Goal: Transaction & Acquisition: Book appointment/travel/reservation

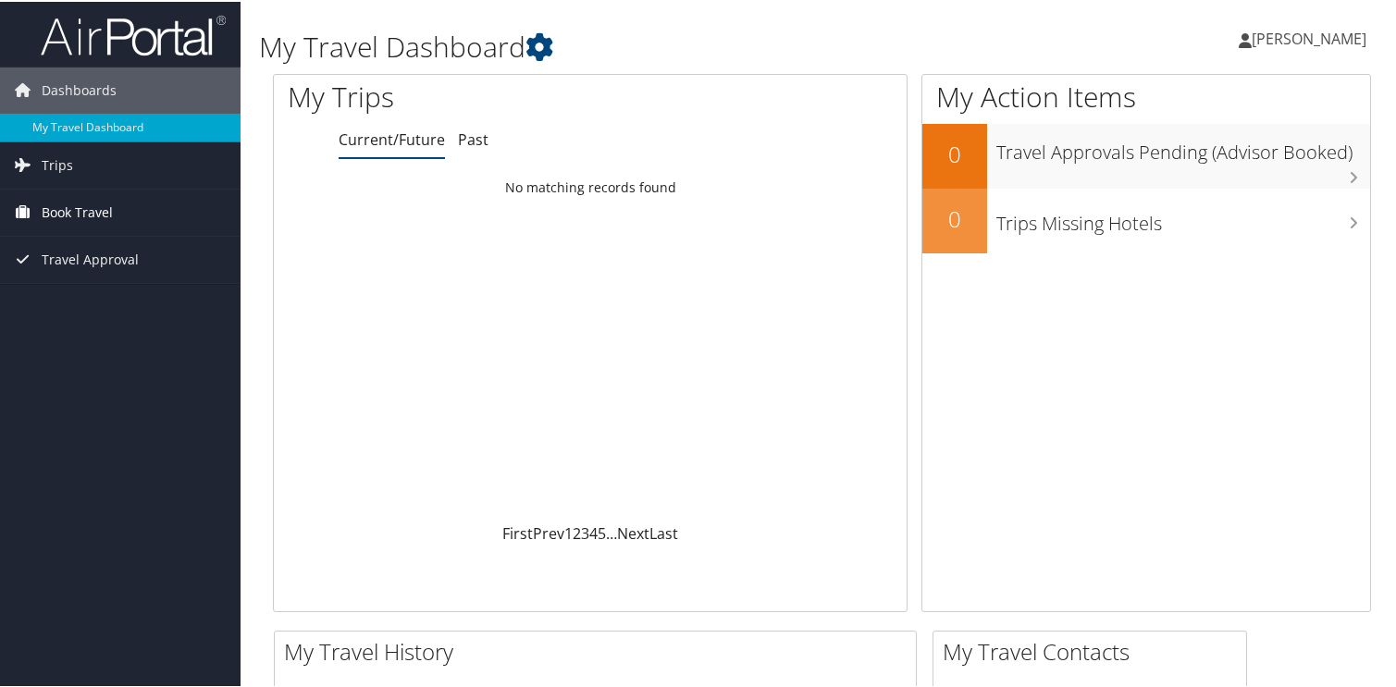
click at [93, 212] on span "Book Travel" at bounding box center [77, 211] width 71 height 46
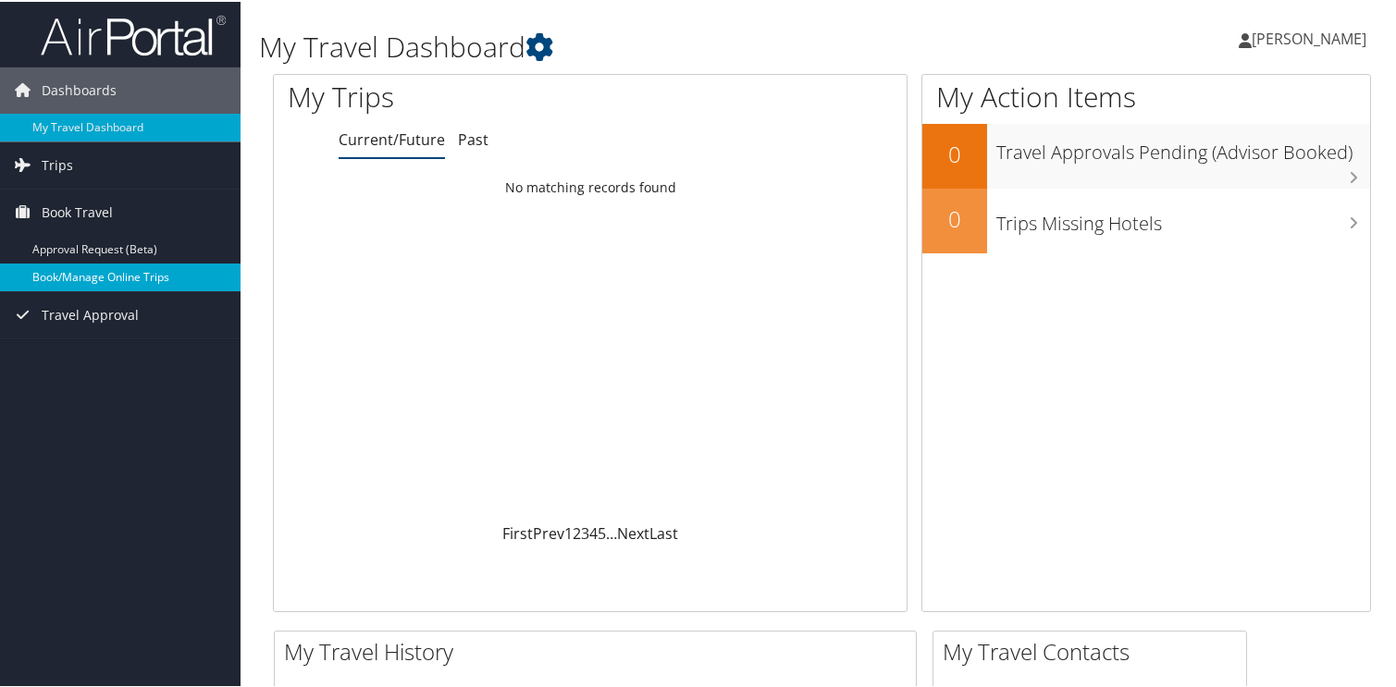
click at [107, 267] on link "Book/Manage Online Trips" at bounding box center [120, 276] width 241 height 28
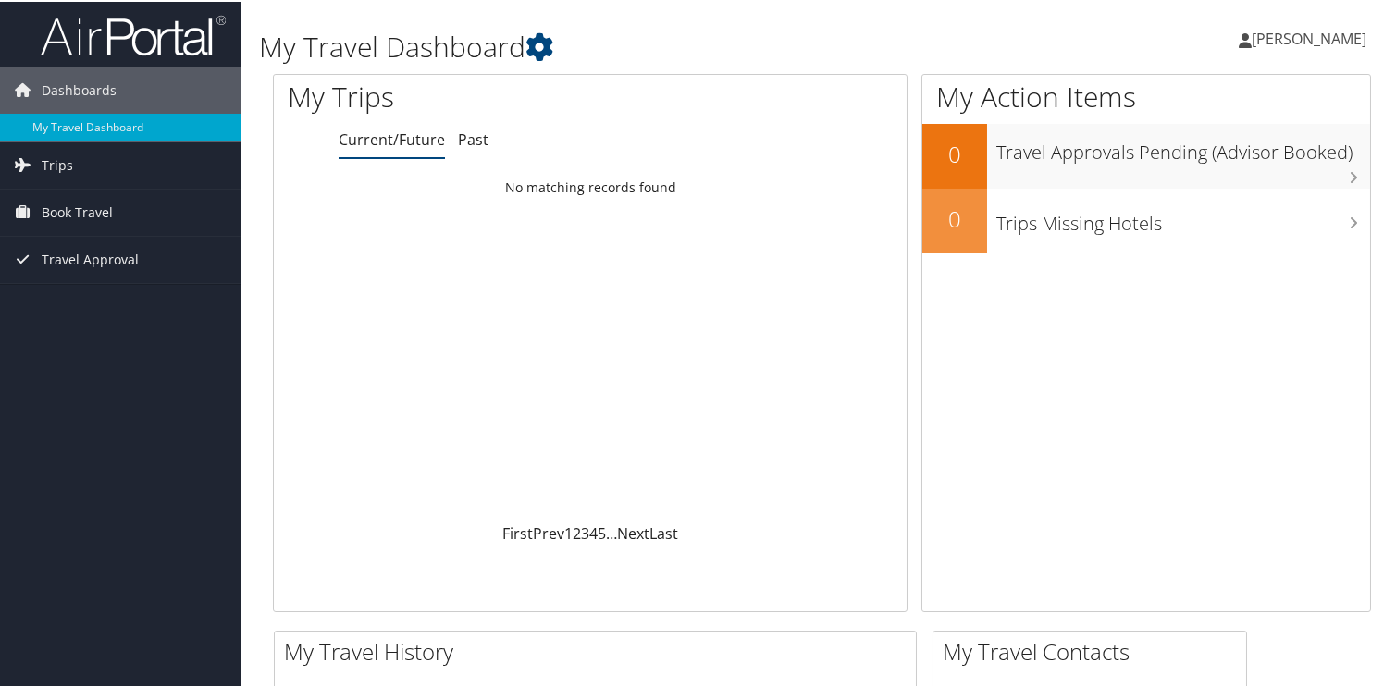
click at [1366, 33] on link "[PERSON_NAME]" at bounding box center [1312, 37] width 146 height 56
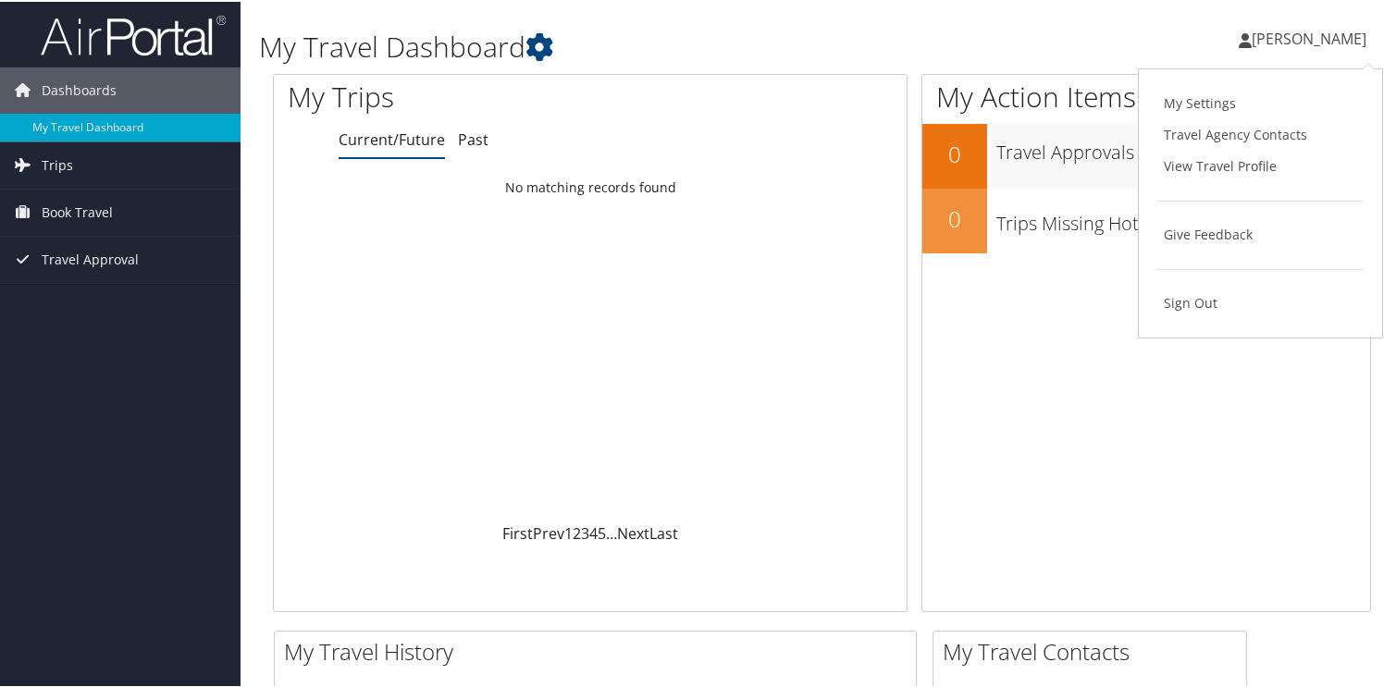
click at [1233, 316] on div "My Settings Travel Agency Contacts View Travel Profile Give Feedback Sign Out" at bounding box center [1260, 202] width 245 height 270
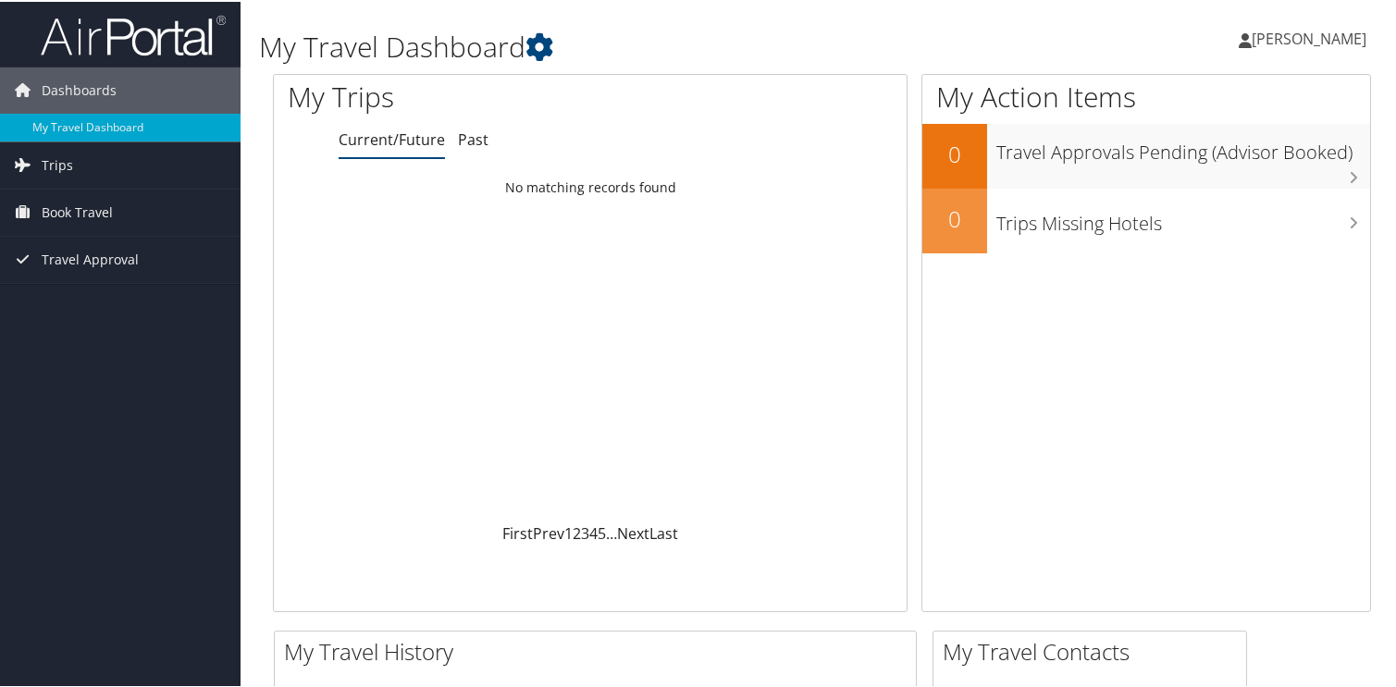
click at [1290, 45] on span "[PERSON_NAME]" at bounding box center [1309, 37] width 115 height 20
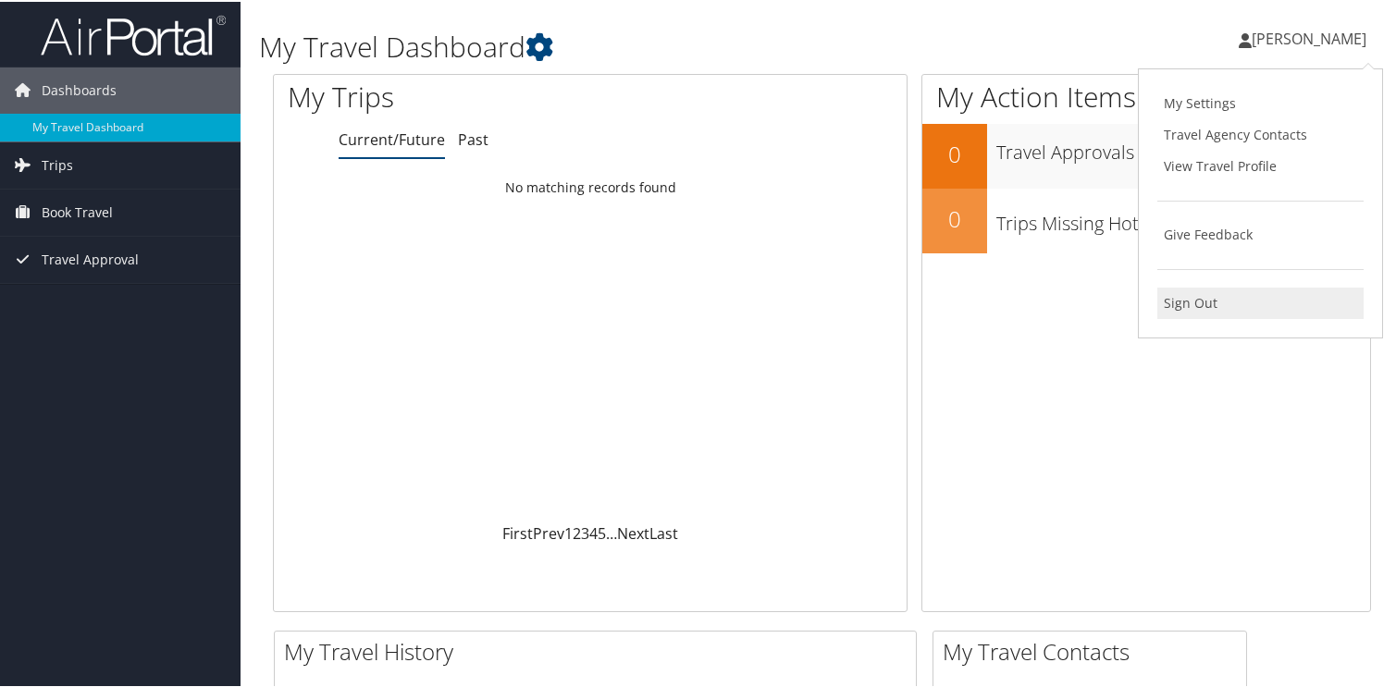
click at [1217, 303] on link "Sign Out" at bounding box center [1260, 301] width 206 height 31
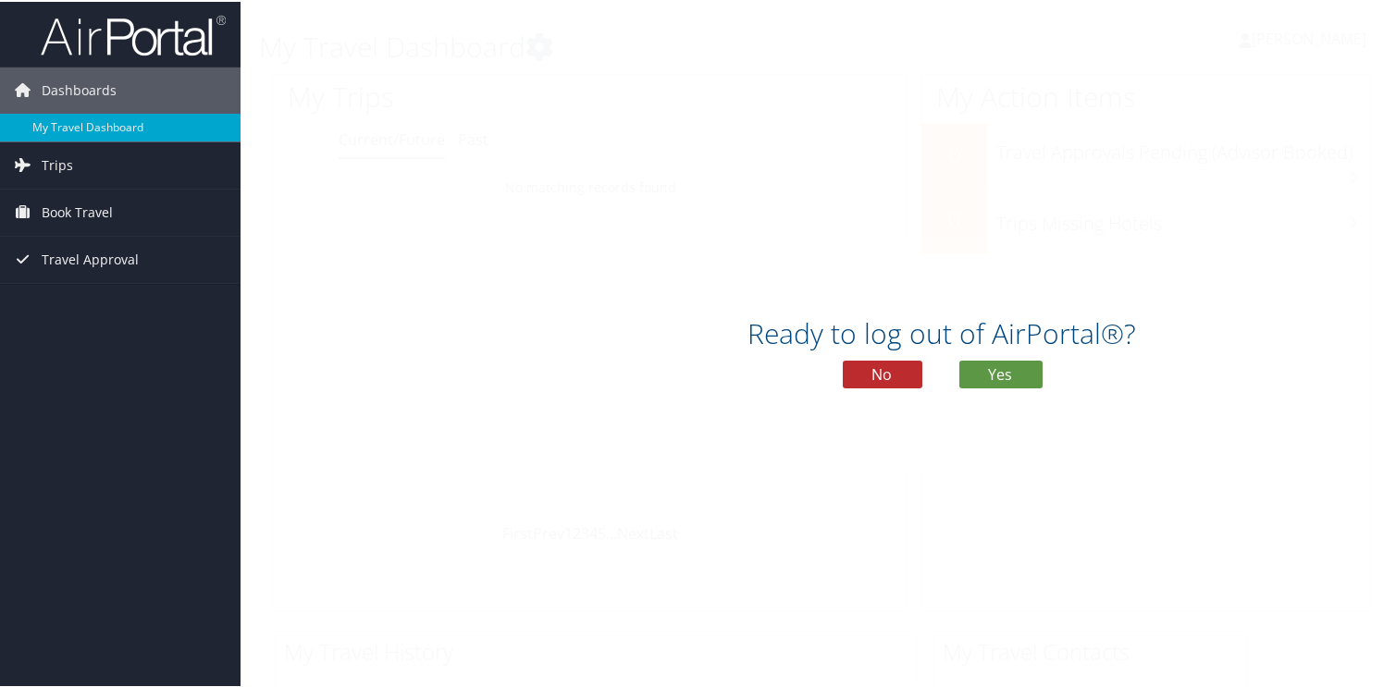
click at [992, 387] on div "Ready to log out of AirPortal®? No Yes" at bounding box center [942, 356] width 1403 height 95
click at [992, 380] on button "Yes" at bounding box center [1000, 373] width 83 height 28
